Goal: Task Accomplishment & Management: Use online tool/utility

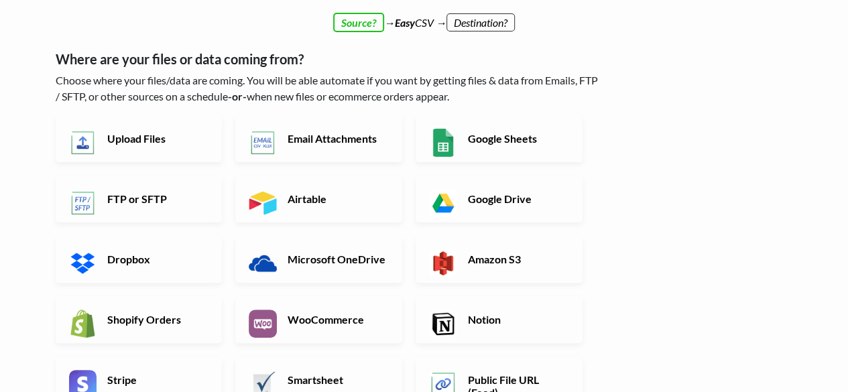
scroll to position [67, 0]
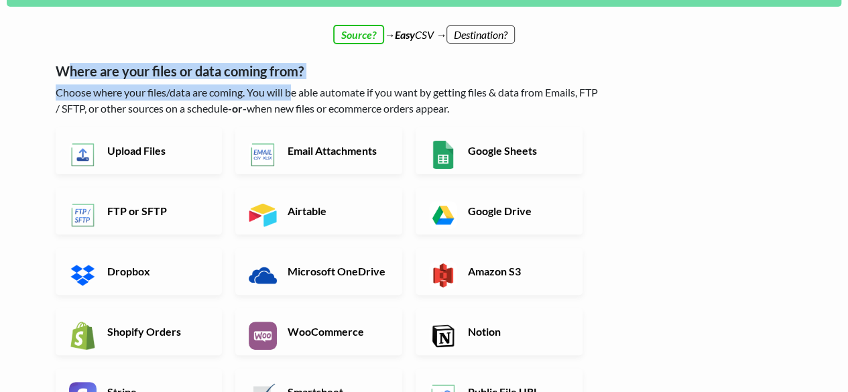
drag, startPoint x: 63, startPoint y: 74, endPoint x: 293, endPoint y: 84, distance: 230.1
click at [293, 84] on div "Where are your files or data coming from? Choose where your files/data are comi…" at bounding box center [329, 307] width 546 height 514
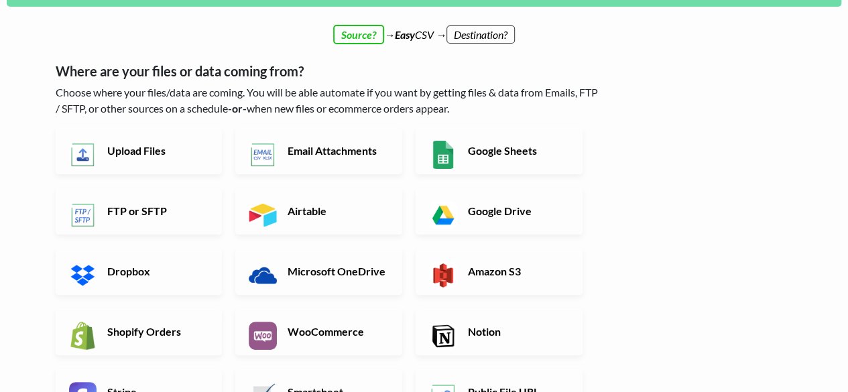
click at [344, 91] on p "Choose where your files/data are coming. You will be able automate if you want …" at bounding box center [329, 100] width 546 height 32
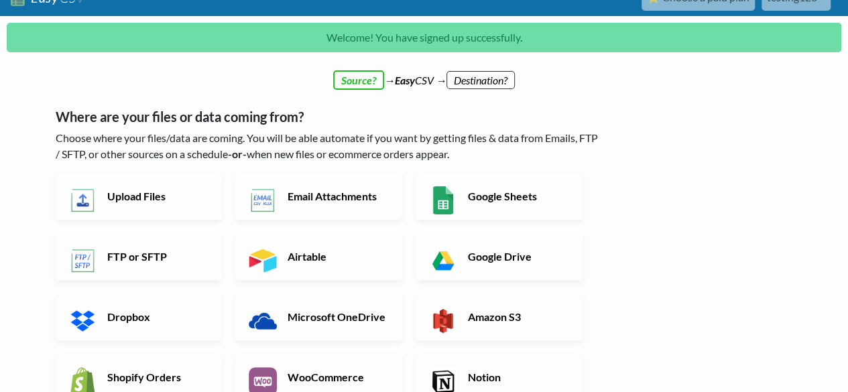
scroll to position [0, 0]
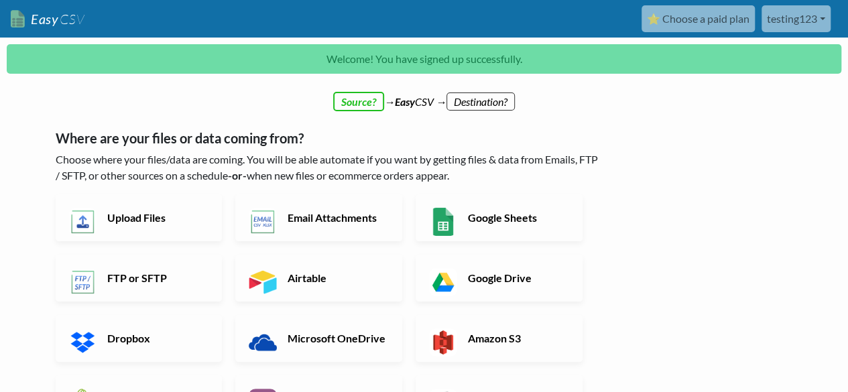
click at [512, 208] on link "Google Sheets" at bounding box center [499, 217] width 167 height 47
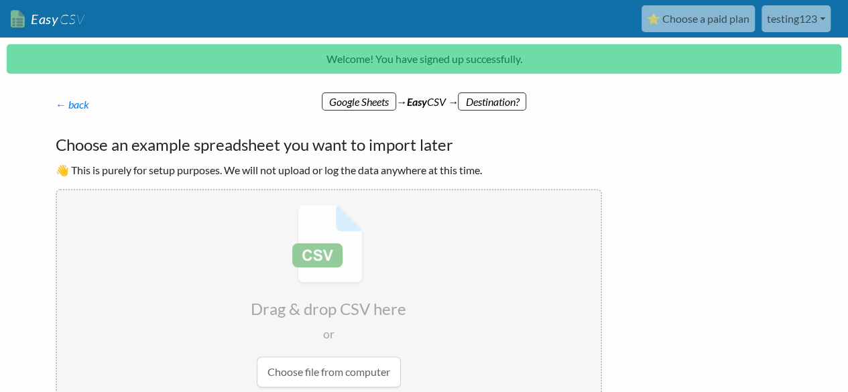
click at [52, 107] on div "← back Thanks for signing up! Set up your Import Flow and Upload Page in 1 minu…" at bounding box center [328, 273] width 573 height 381
click at [69, 101] on link "← back" at bounding box center [73, 104] width 34 height 13
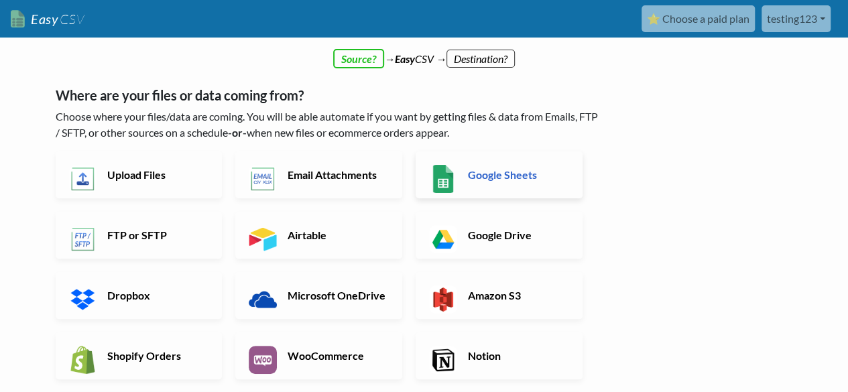
click at [473, 163] on link "Google Sheets" at bounding box center [499, 174] width 167 height 47
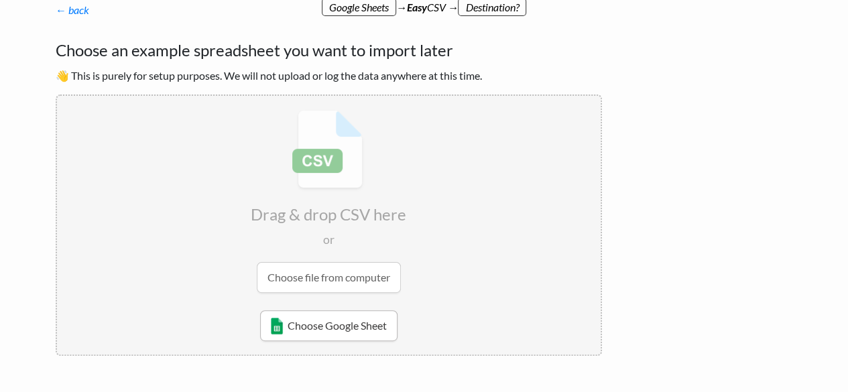
scroll to position [112, 0]
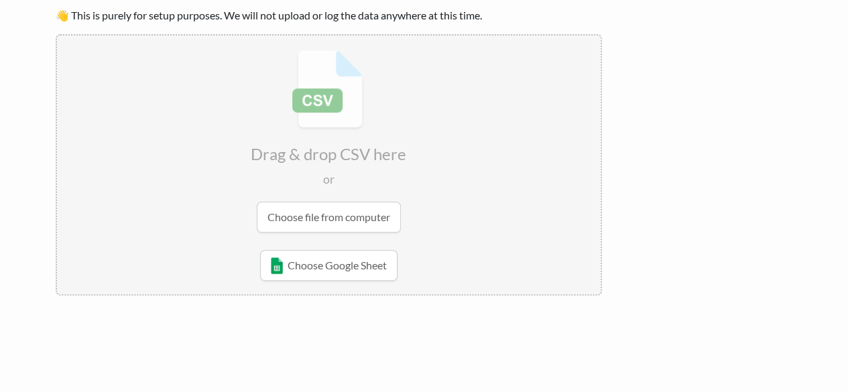
click at [331, 225] on input "file" at bounding box center [329, 141] width 544 height 211
click at [310, 263] on link "Choose Google Sheet" at bounding box center [328, 265] width 137 height 31
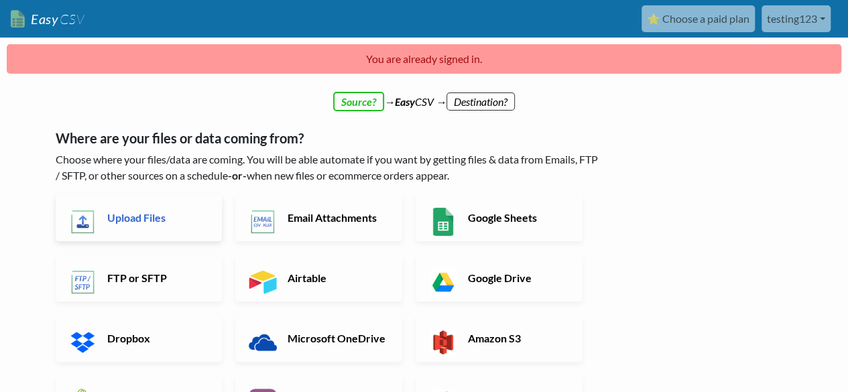
click at [189, 202] on link "Upload Files" at bounding box center [139, 217] width 167 height 47
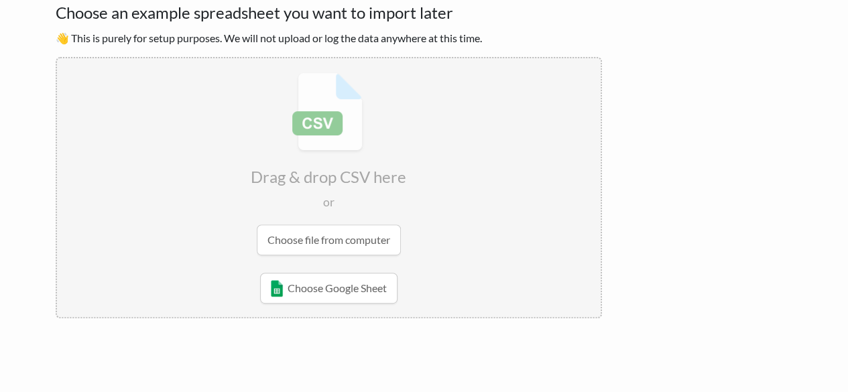
scroll to position [134, 0]
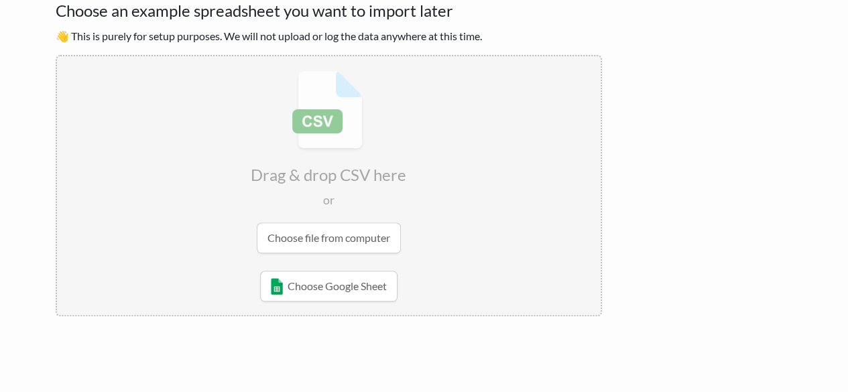
click at [310, 242] on input "file" at bounding box center [329, 161] width 544 height 211
radio input "false"
radio input "true"
type input "Handle"
type input "Title"
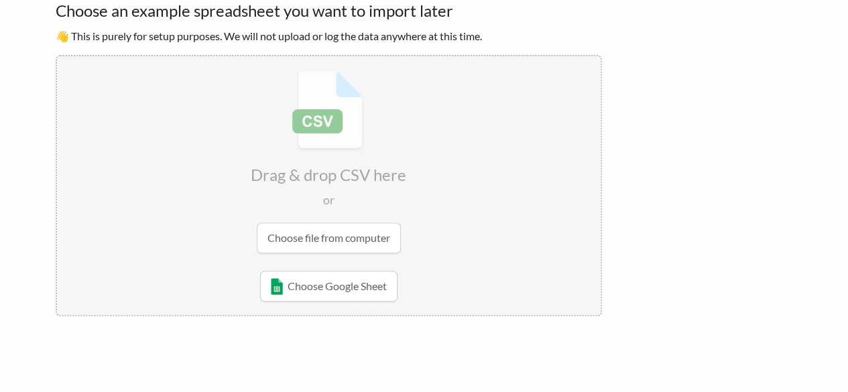
type input "Body (HTML)"
type input "Vendor"
type input "Product Category"
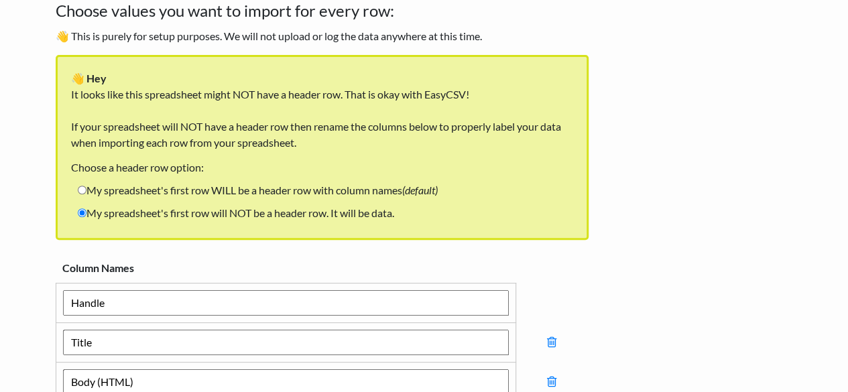
click at [249, 193] on label "My spreadsheet's first row WILL be a header row with column names (default)" at bounding box center [257, 190] width 373 height 23
click at [86, 193] on input "My spreadsheet's first row WILL be a header row with column names (default)" at bounding box center [82, 190] width 9 height 9
radio input "true"
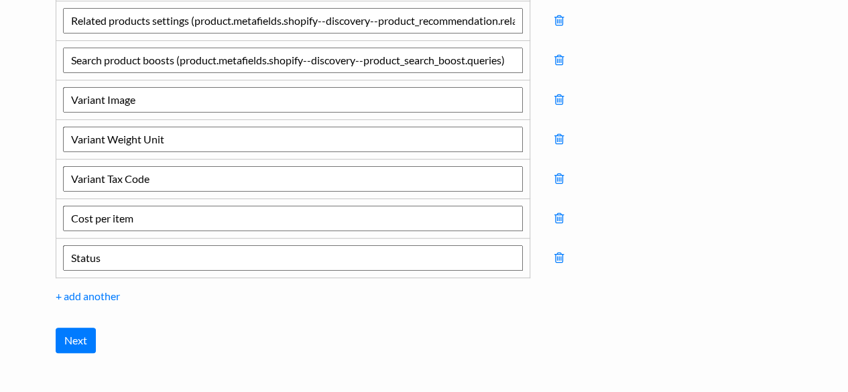
scroll to position [2962, 0]
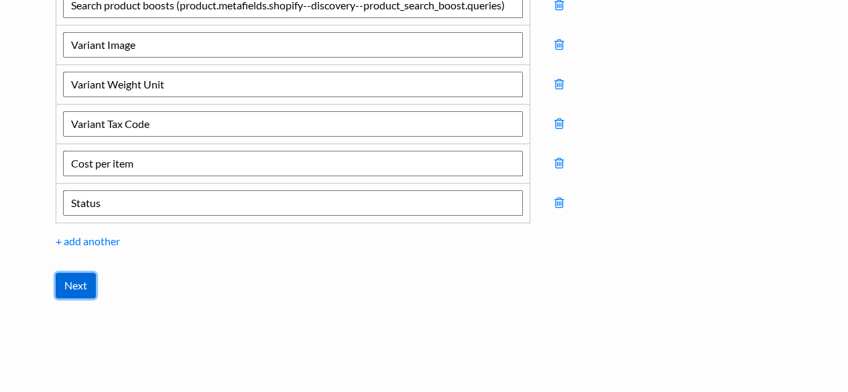
click at [82, 273] on input "Next" at bounding box center [76, 285] width 40 height 25
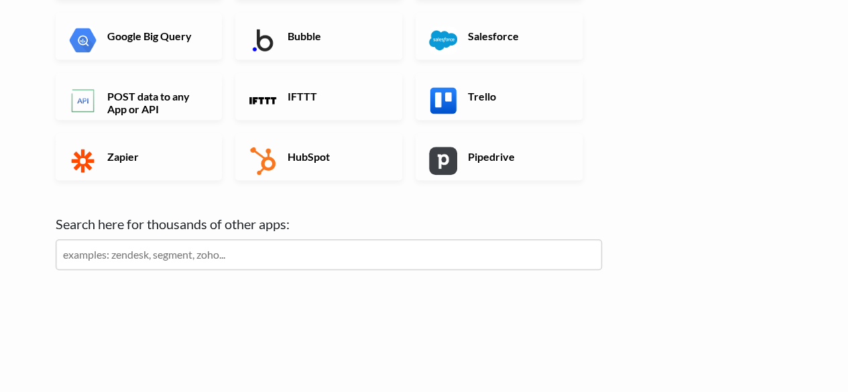
scroll to position [0, 0]
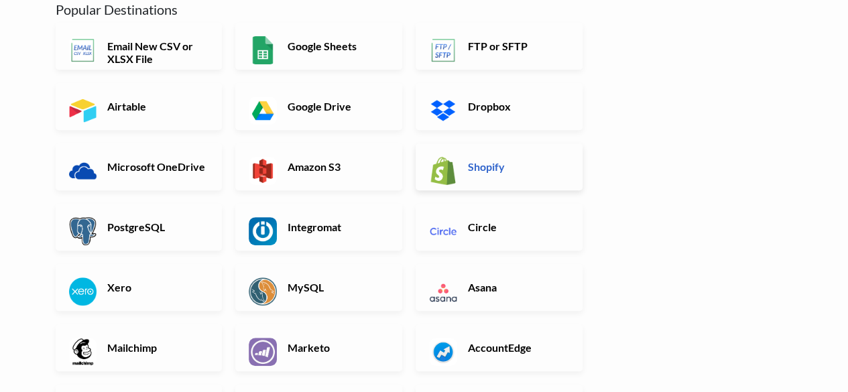
click at [454, 155] on link "Shopify" at bounding box center [499, 166] width 167 height 47
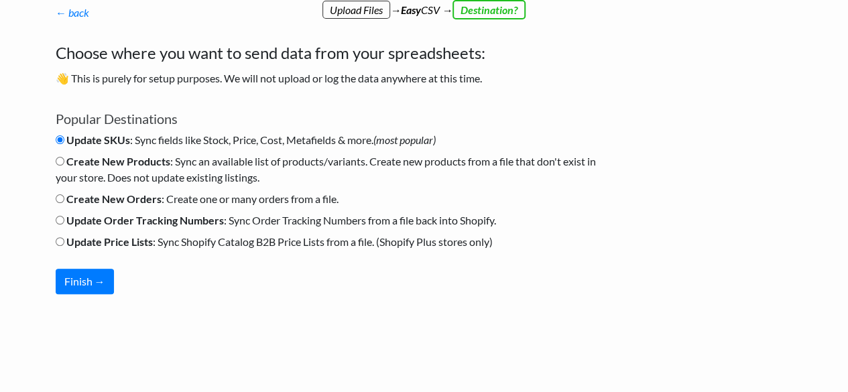
scroll to position [91, 0]
click at [143, 203] on b "Create New Orders" at bounding box center [113, 199] width 95 height 13
click at [64, 203] on input "Create New Orders : Create one or many orders from a file." at bounding box center [60, 199] width 9 height 9
radio input "true"
click at [110, 279] on button "Finish →" at bounding box center [85, 281] width 58 height 25
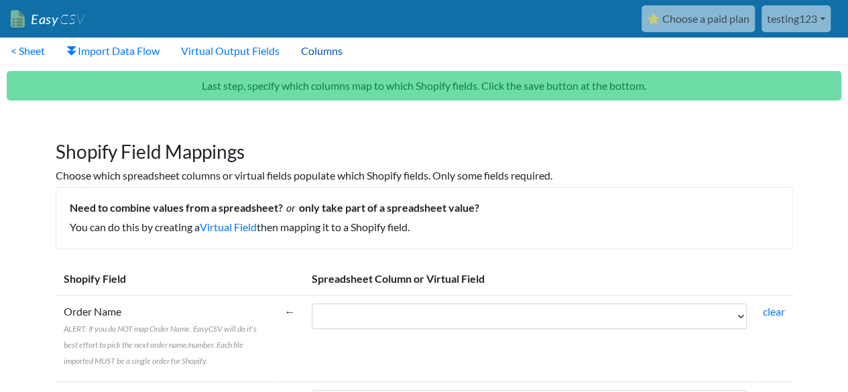
click at [326, 60] on link "Columns" at bounding box center [321, 51] width 63 height 27
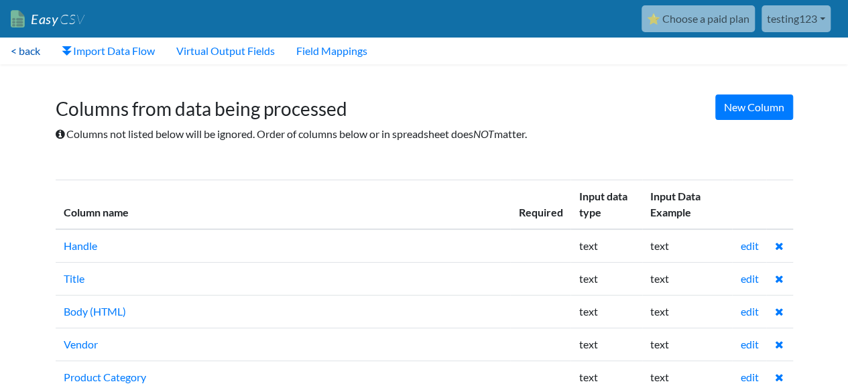
click at [17, 46] on link "< back" at bounding box center [25, 51] width 51 height 27
click at [23, 54] on link "< back" at bounding box center [25, 51] width 51 height 27
